Goal: Task Accomplishment & Management: Manage account settings

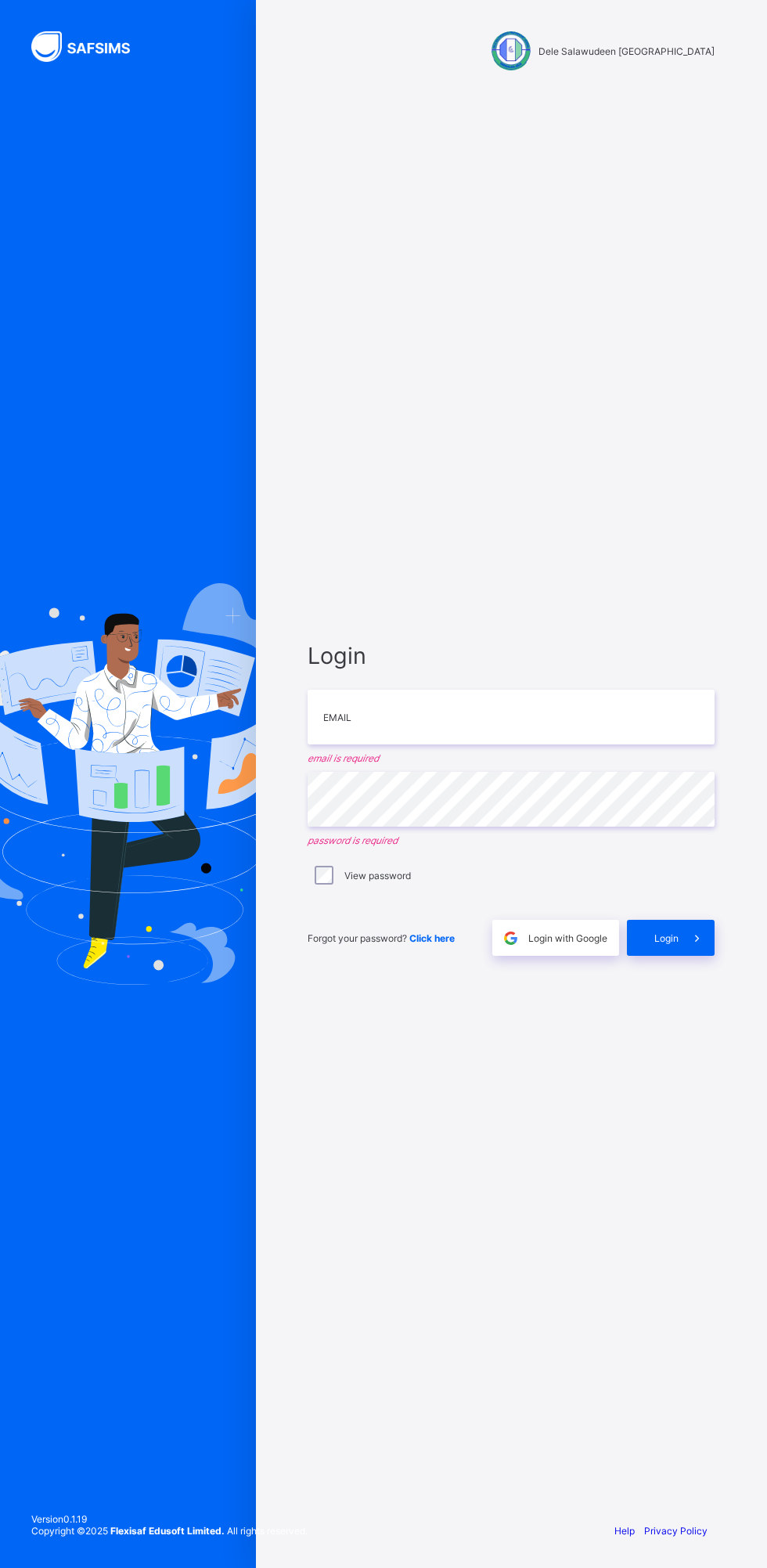
click at [555, 938] on span "Login with Google" at bounding box center [568, 938] width 79 height 12
click at [541, 931] on div "Login with Google" at bounding box center [556, 937] width 127 height 36
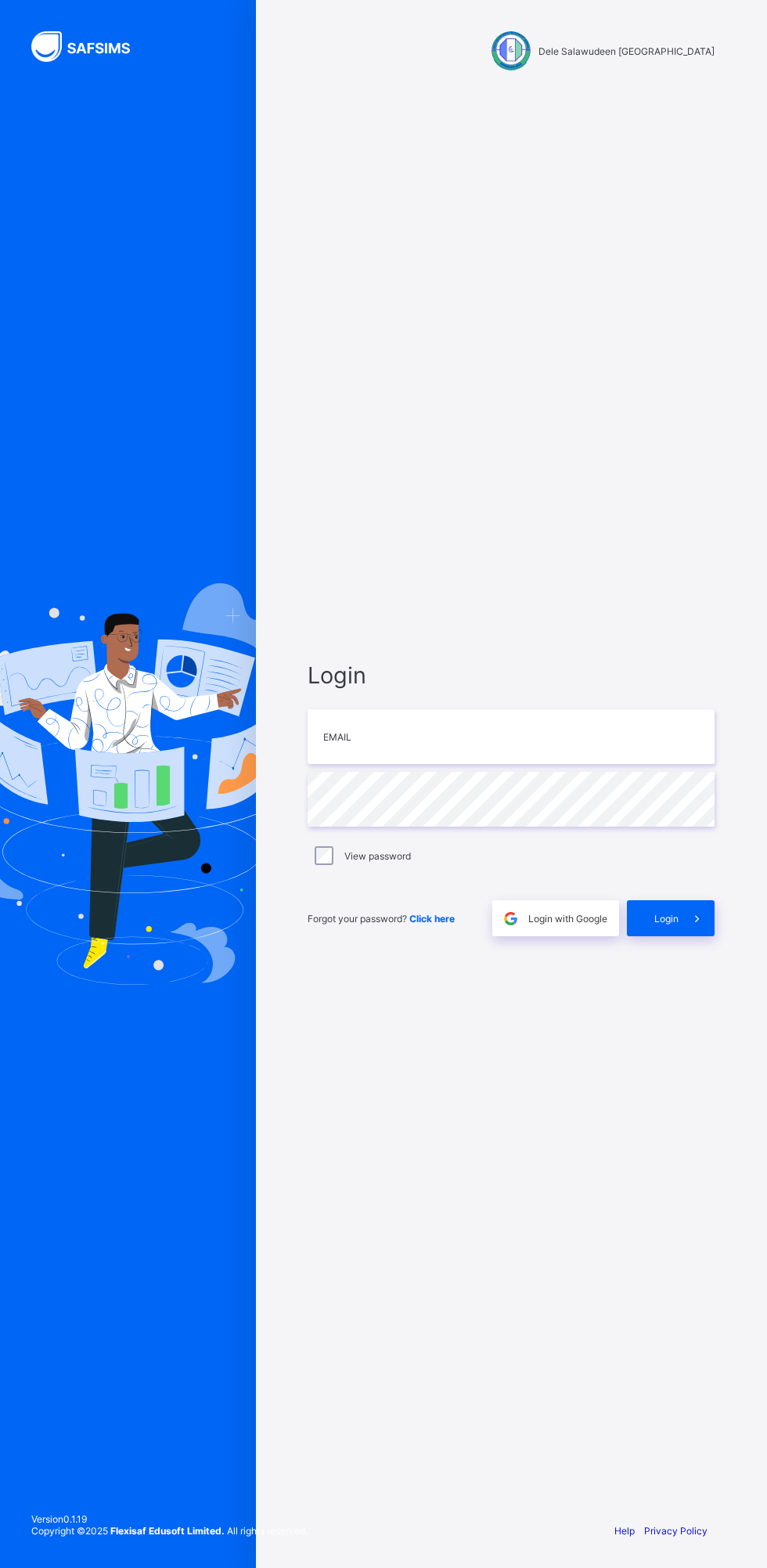
click at [170, 761] on img at bounding box center [127, 784] width 372 height 401
click at [490, 735] on input "email" at bounding box center [511, 737] width 407 height 55
type input "**********"
click at [703, 36] on div "Dele Salawudeen [GEOGRAPHIC_DATA]" at bounding box center [511, 51] width 407 height 39
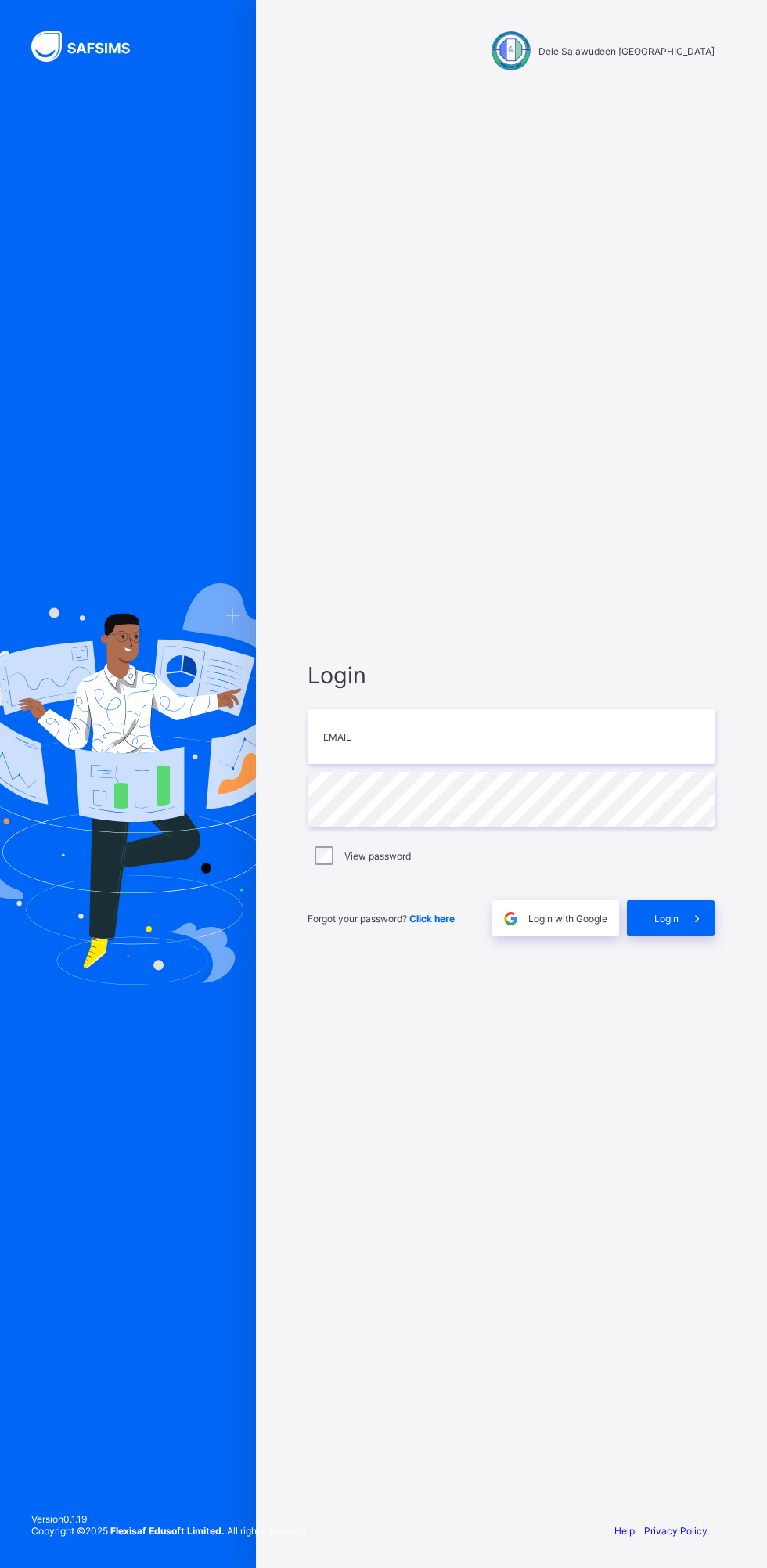
click at [550, 33] on div "Dele Salawudeen [GEOGRAPHIC_DATA]" at bounding box center [511, 51] width 407 height 39
